Goal: Task Accomplishment & Management: Use online tool/utility

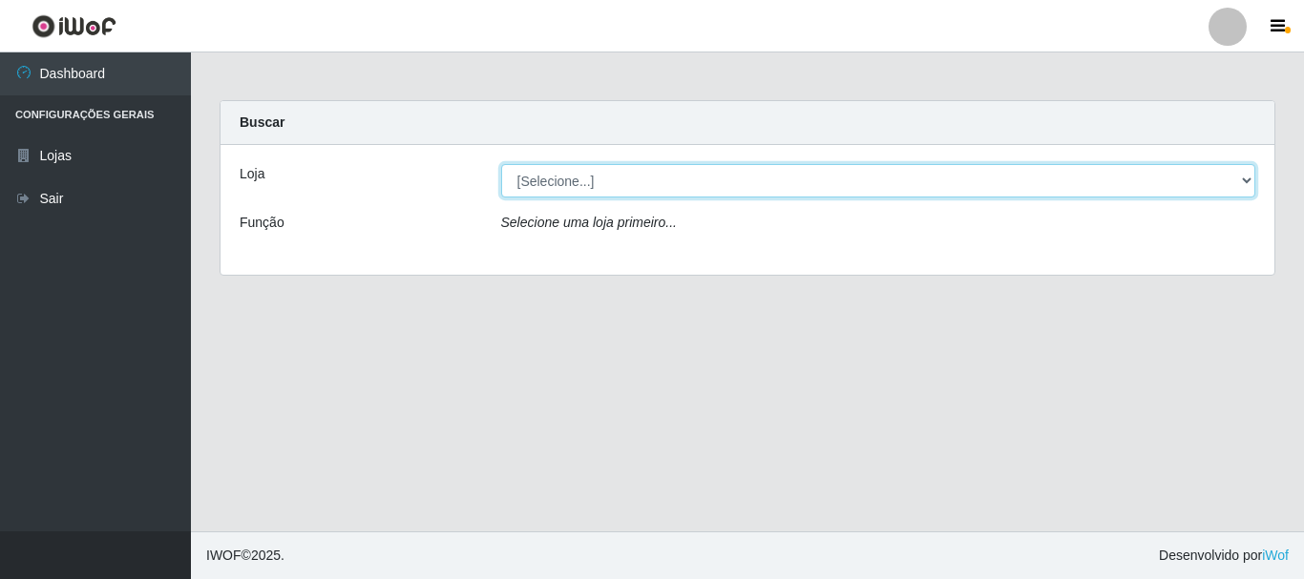
click at [1248, 185] on select "[Selecione...] Nordestão - Alecrim" at bounding box center [878, 180] width 755 height 33
select select "453"
click at [501, 164] on select "[Selecione...] Nordestão - Alecrim" at bounding box center [878, 180] width 755 height 33
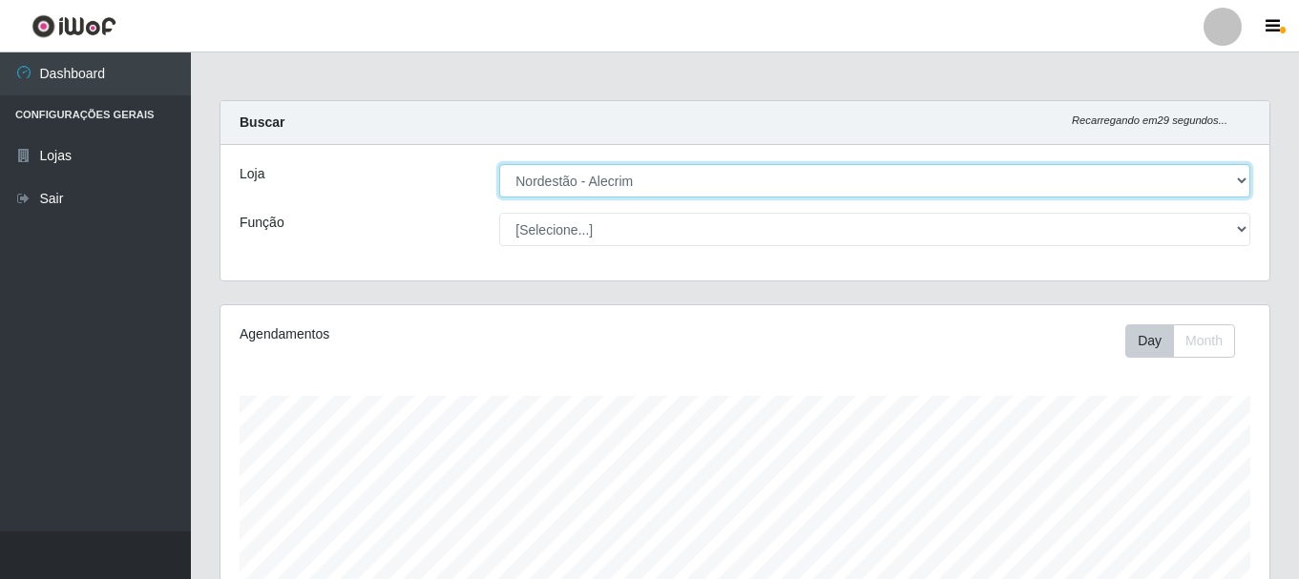
scroll to position [396, 1049]
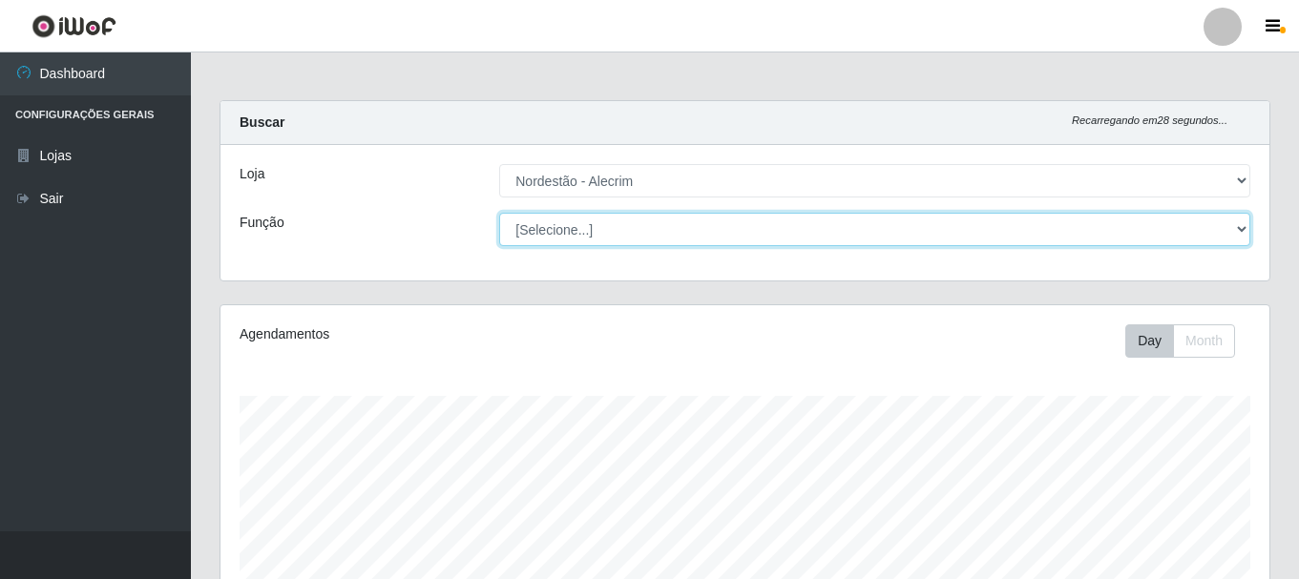
click at [1241, 236] on select "[Selecione...] Balconista + Balconista de Padaria Balconista de Padaria ++ Emba…" at bounding box center [874, 229] width 751 height 33
select select "1"
click at [499, 213] on select "[Selecione...] Balconista + Balconista de Padaria Balconista de Padaria ++ Emba…" at bounding box center [874, 229] width 751 height 33
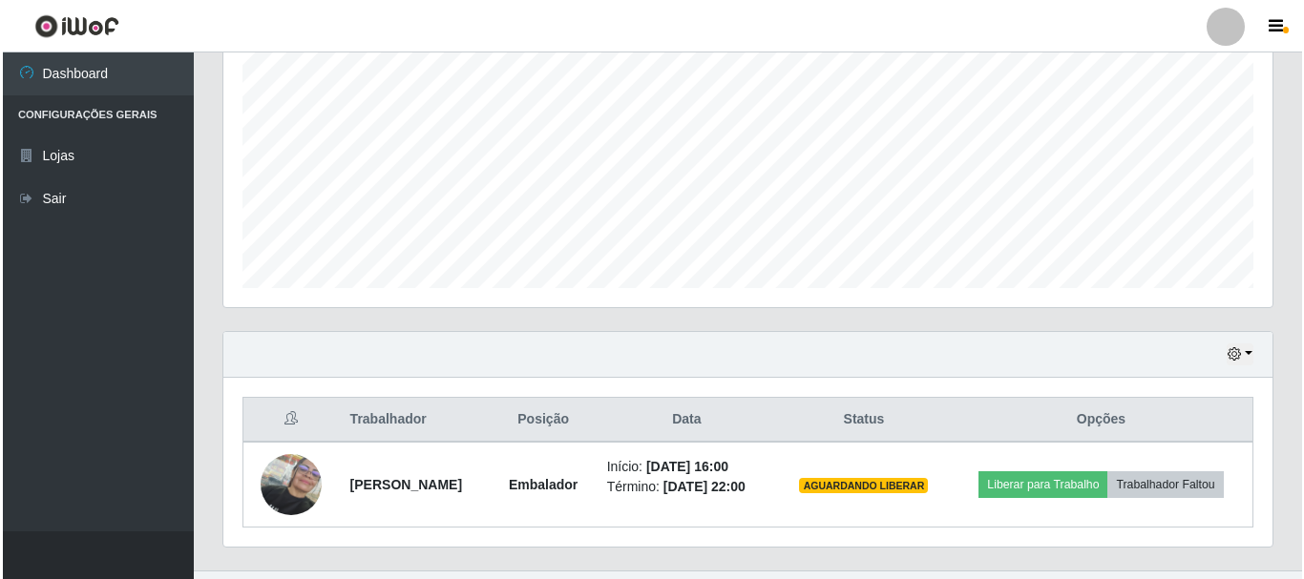
scroll to position [433, 0]
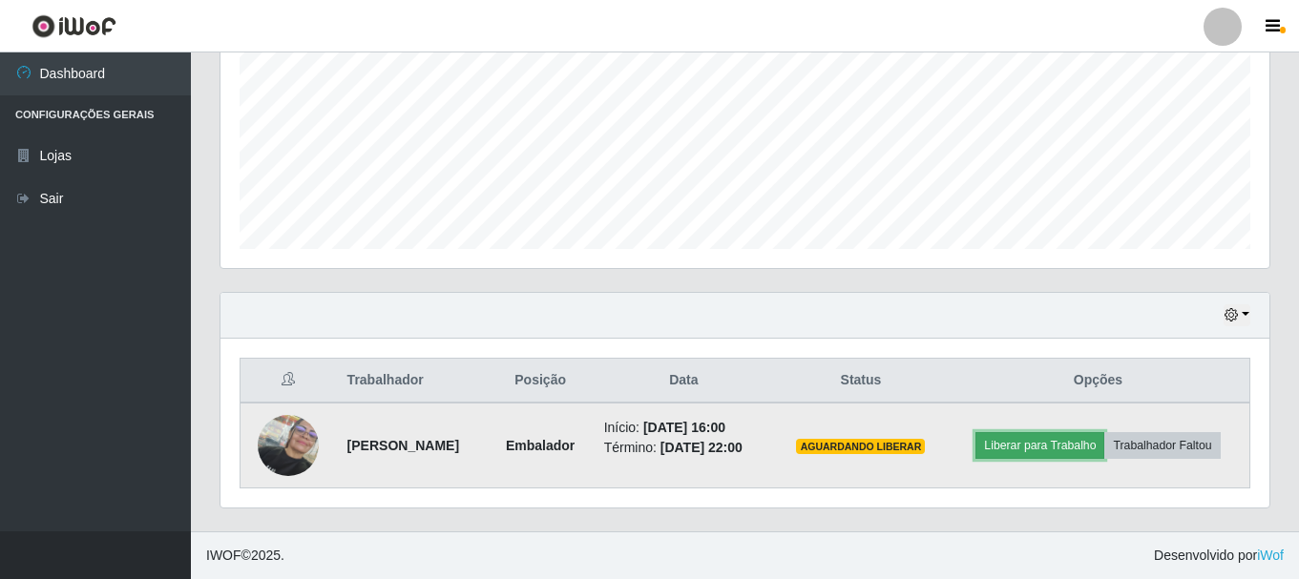
click at [1066, 447] on button "Liberar para Trabalho" at bounding box center [1040, 445] width 129 height 27
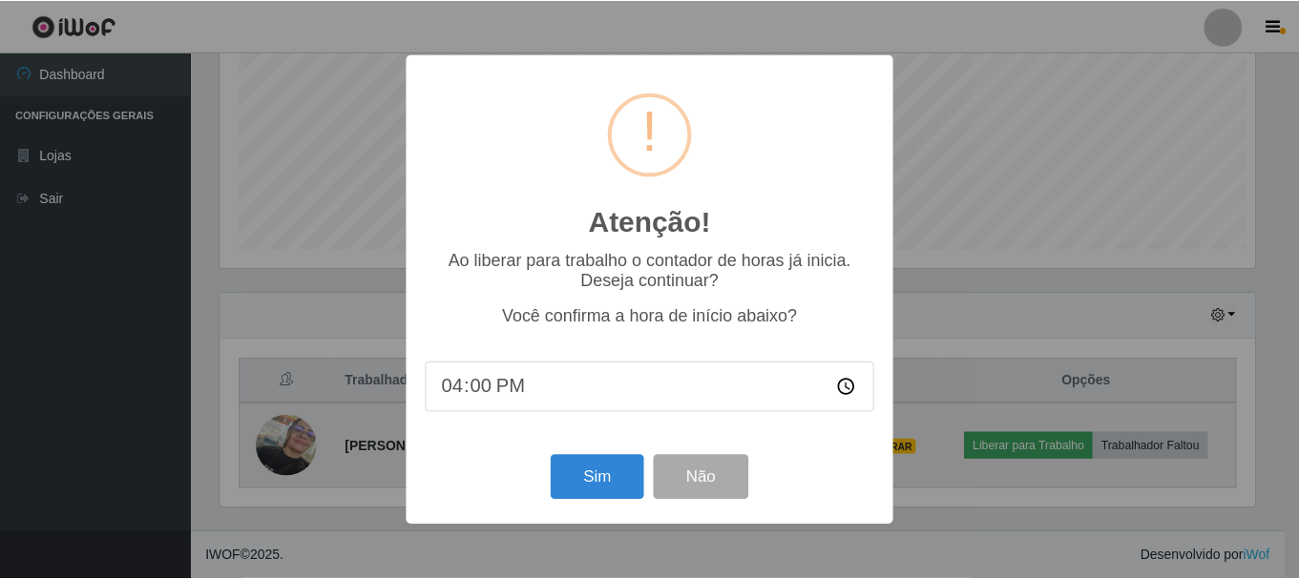
scroll to position [396, 1040]
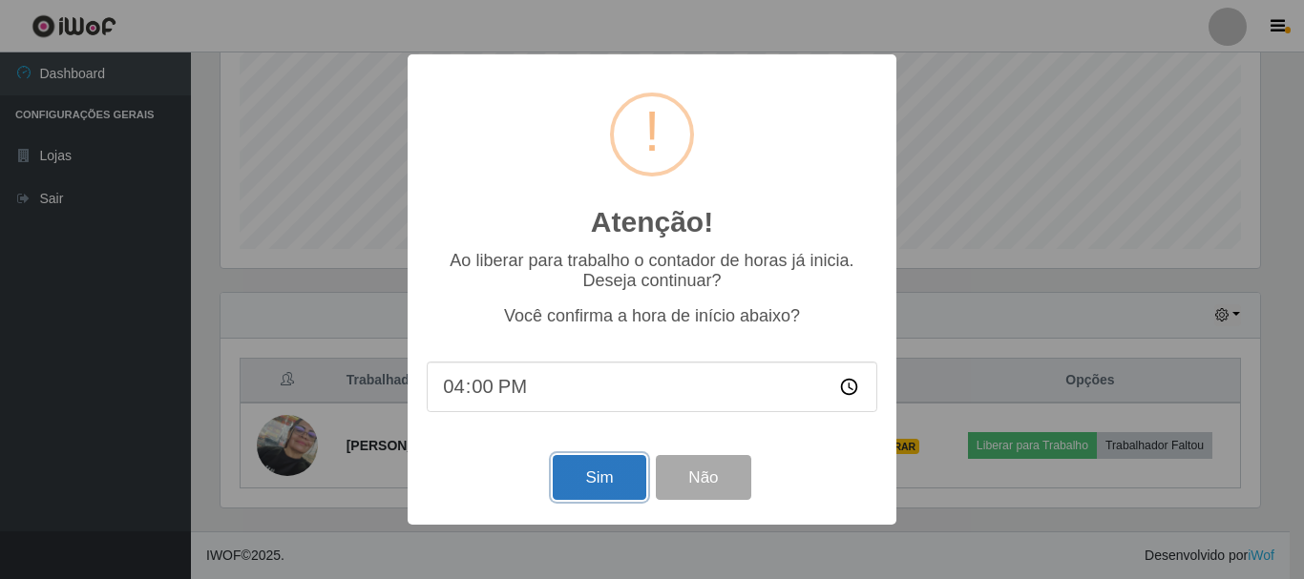
click at [600, 493] on button "Sim" at bounding box center [599, 477] width 93 height 45
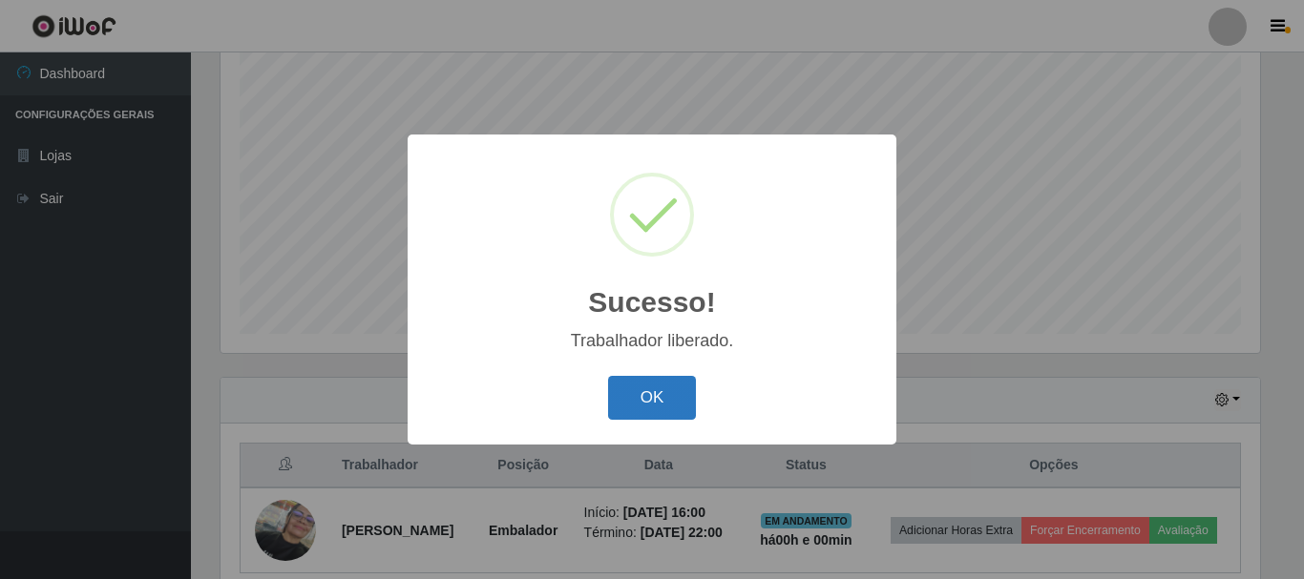
click at [642, 394] on button "OK" at bounding box center [652, 398] width 89 height 45
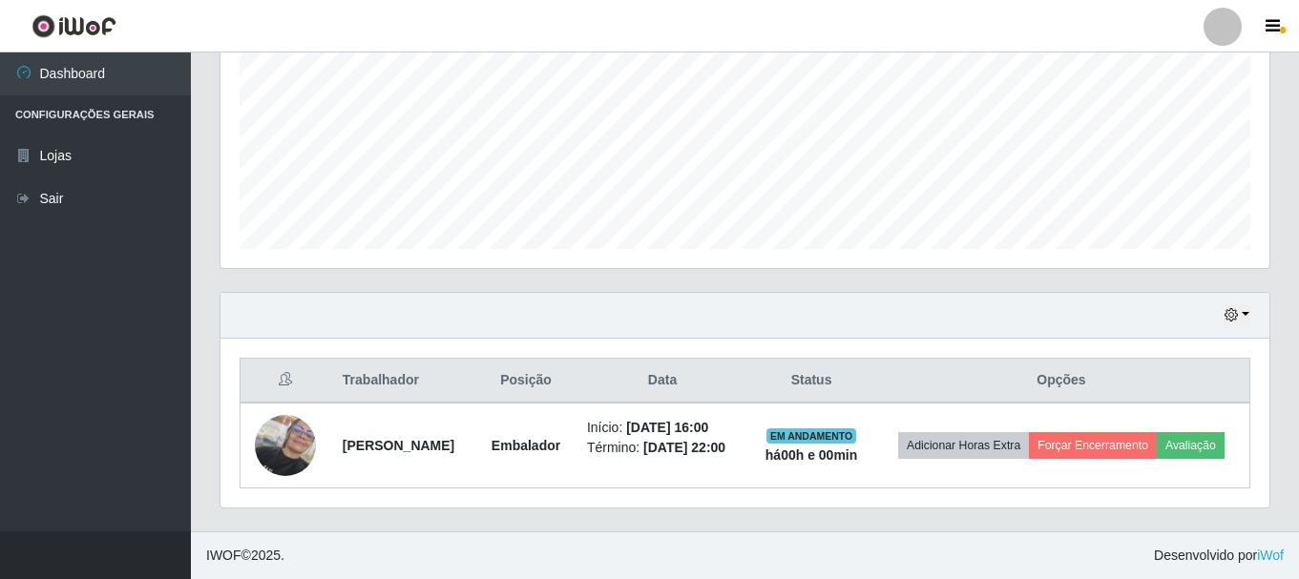
scroll to position [448, 0]
